Goal: Task Accomplishment & Management: Manage account settings

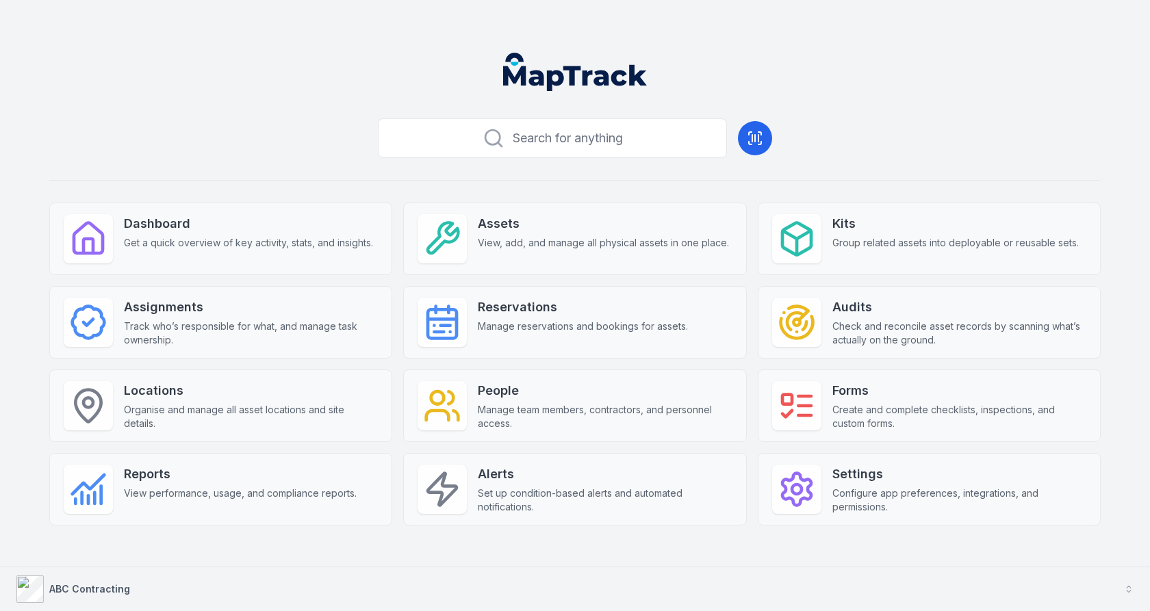
click at [416, 591] on button "ABC Contracting" at bounding box center [575, 590] width 1150 height 44
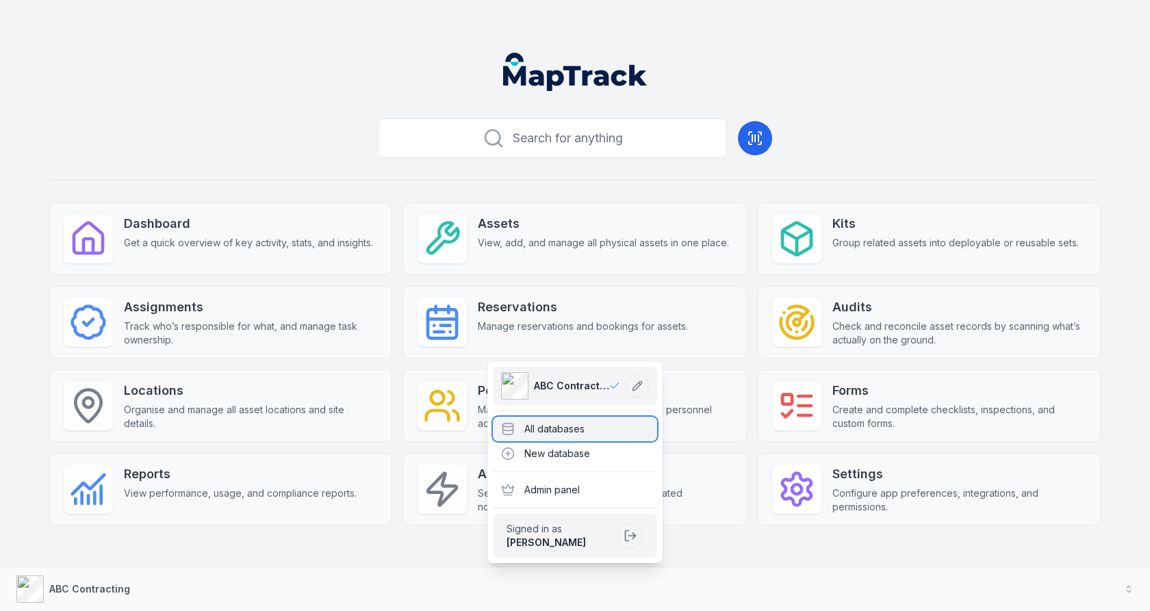
click at [556, 431] on div "All databases" at bounding box center [575, 429] width 164 height 25
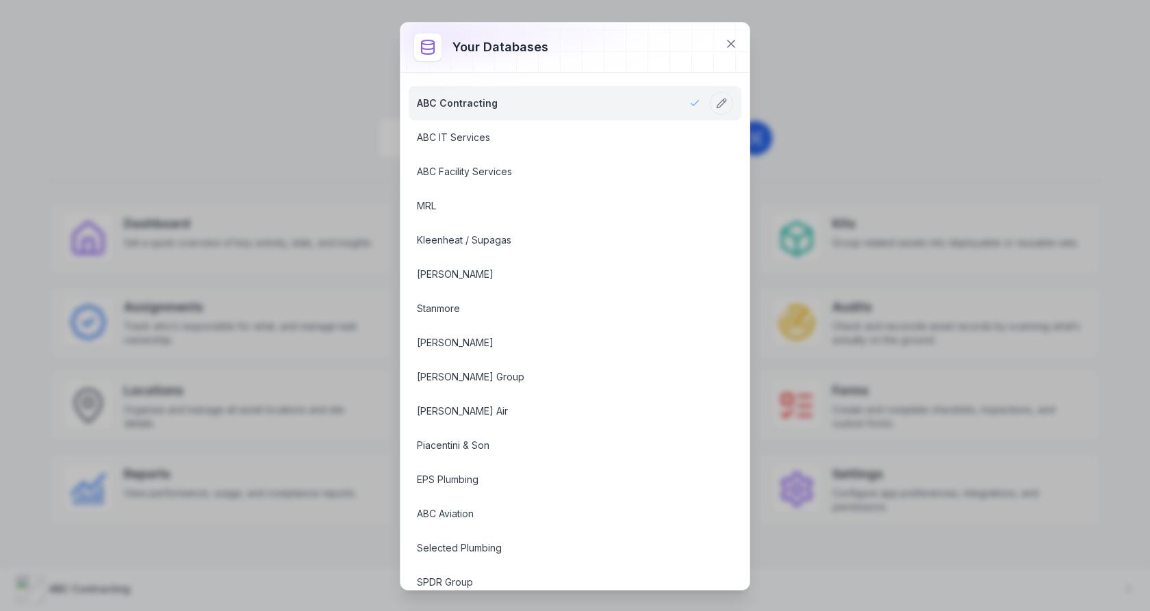
click at [742, 55] on div at bounding box center [574, 47] width 349 height 49
click at [742, 53] on div at bounding box center [574, 47] width 349 height 49
click at [738, 49] on icon at bounding box center [731, 44] width 14 height 14
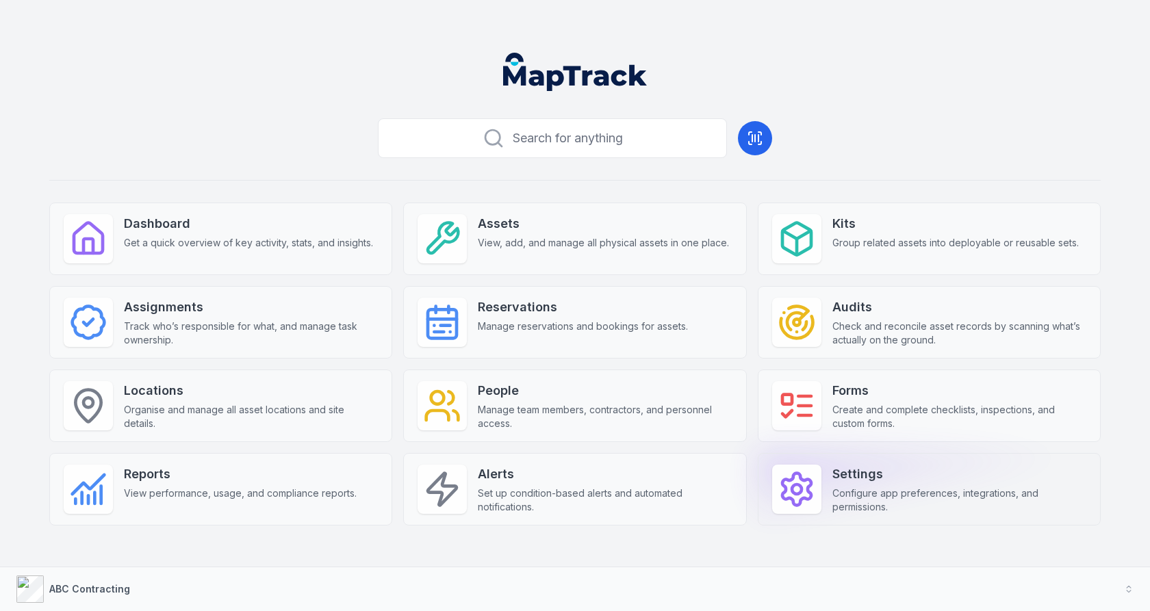
click at [842, 479] on strong "Settings" at bounding box center [959, 474] width 254 height 19
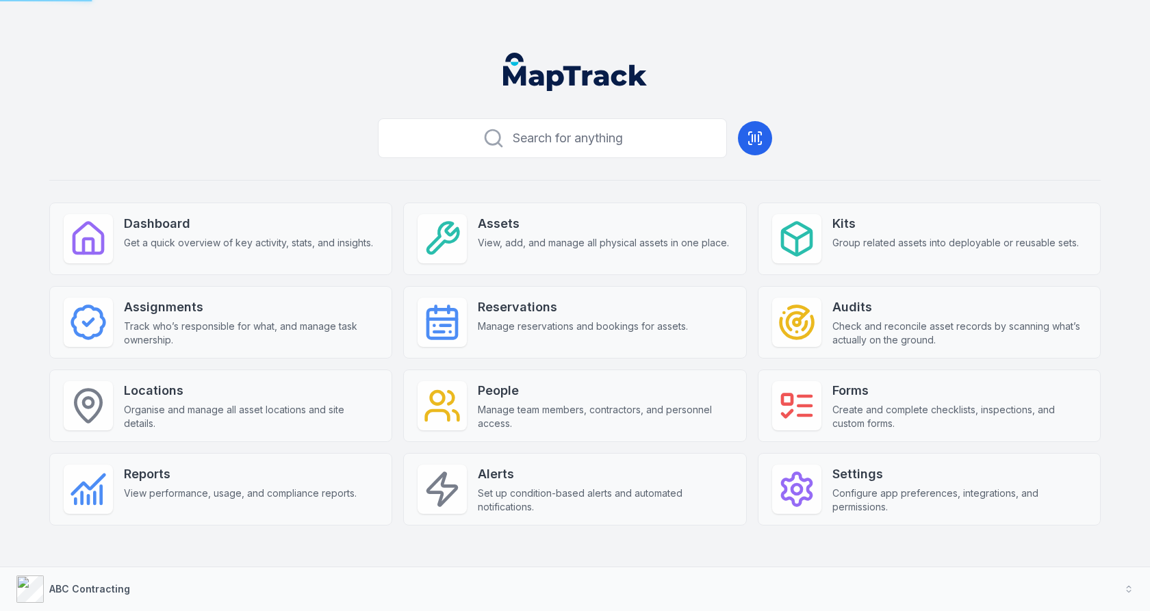
click at [972, 167] on div "Search for anything Dashboard Get a quick overview of key activity, stats, and …" at bounding box center [575, 341] width 1052 height 457
